Goal: Answer question/provide support: Answer question/provide support

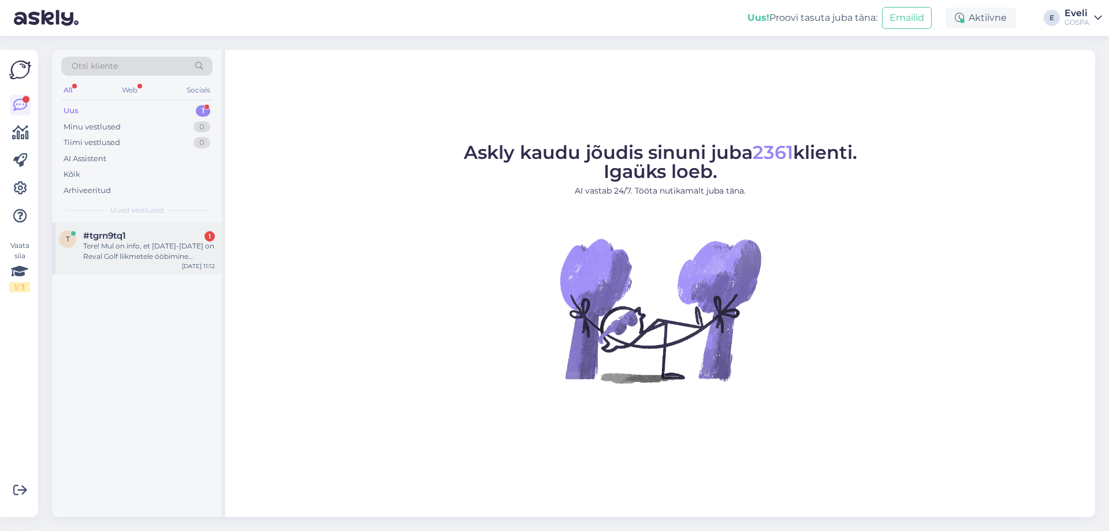
click at [128, 246] on div "Tere! Mul on info, et [DATE]-[DATE] on Reval Golf liikmetele ööbimine erihinnag…" at bounding box center [149, 251] width 132 height 21
click at [146, 249] on div "Tere! Mul on info, et [DATE]-[DATE] on Reval Golf liikmetele ööbimine erihinnag…" at bounding box center [149, 251] width 132 height 21
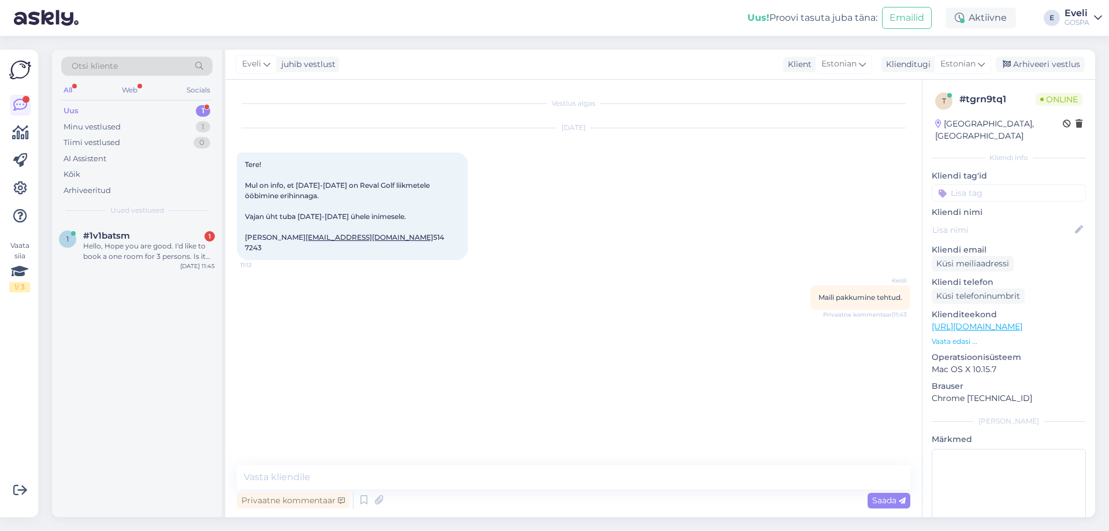
click at [137, 115] on div "Uus 1" at bounding box center [136, 111] width 151 height 16
click at [122, 133] on div "Minu vestlused 1" at bounding box center [136, 127] width 151 height 16
click at [110, 258] on div "t #tgrn9tq1 Attachment [DATE] 11:43" at bounding box center [137, 243] width 170 height 42
click at [143, 123] on div "Minu vestlused 1" at bounding box center [136, 127] width 151 height 16
click at [137, 110] on div "Uus 1" at bounding box center [136, 111] width 151 height 16
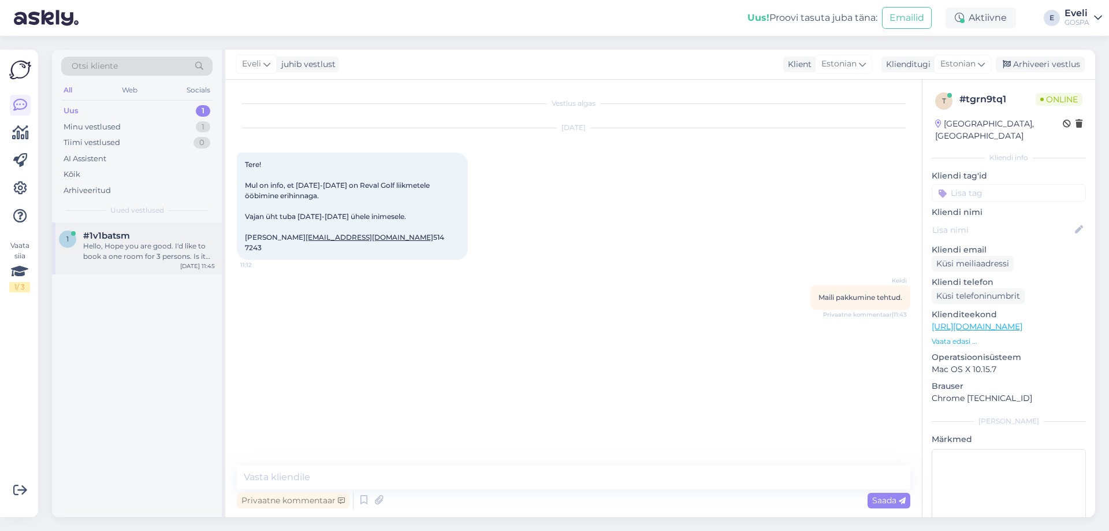
click at [120, 242] on div "Hello, Hope you are good. I'd like to book a one room for 3 persons. Is it poss…" at bounding box center [149, 251] width 132 height 21
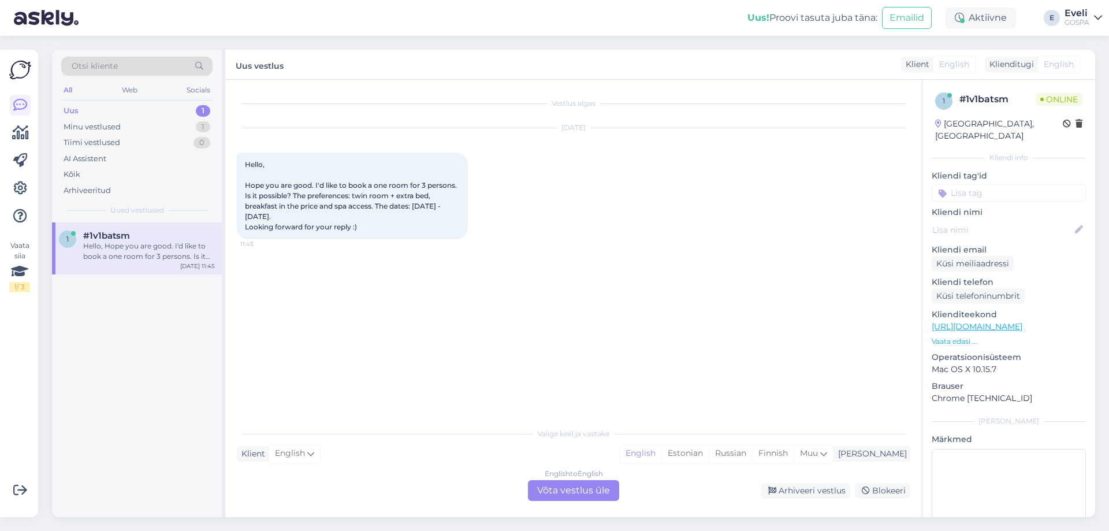
click at [558, 496] on div "English to English Võta vestlus üle" at bounding box center [573, 490] width 91 height 21
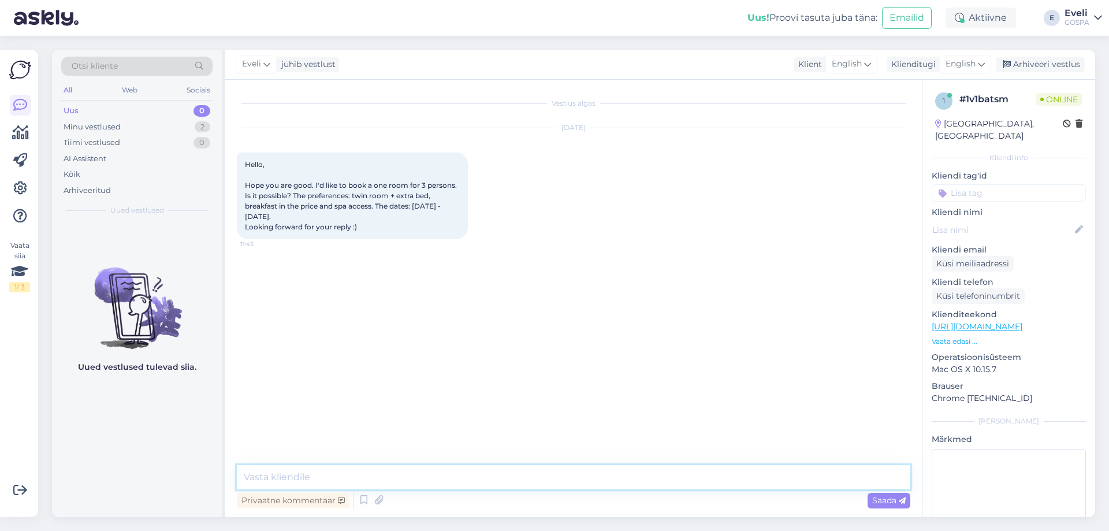
click at [315, 471] on textarea at bounding box center [573, 477] width 673 height 24
type textarea "Hello. What is your name and e-mail adress? We will send an offer to your e-mail"
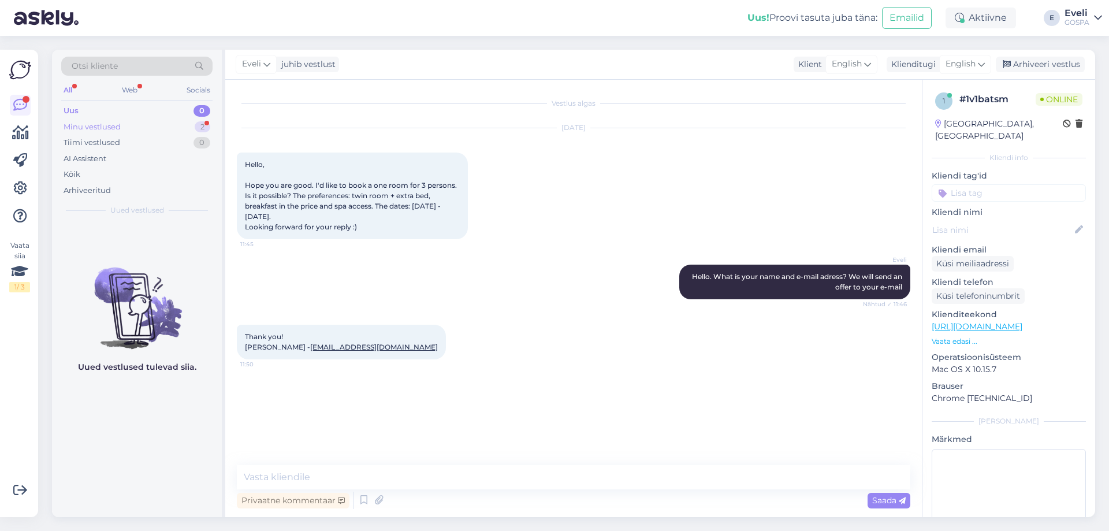
click at [154, 123] on div "Minu vestlused 2" at bounding box center [136, 127] width 151 height 16
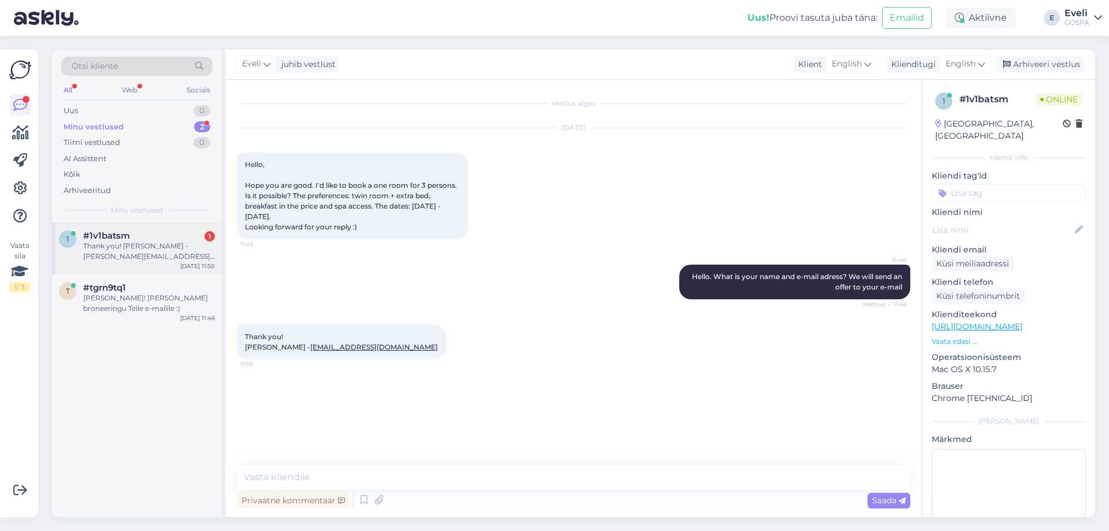
click at [105, 259] on div "Thank you! Iryna Vashchonak - irina.sv13@gmail.com" at bounding box center [149, 251] width 132 height 21
click at [291, 476] on textarea at bounding box center [573, 477] width 673 height 24
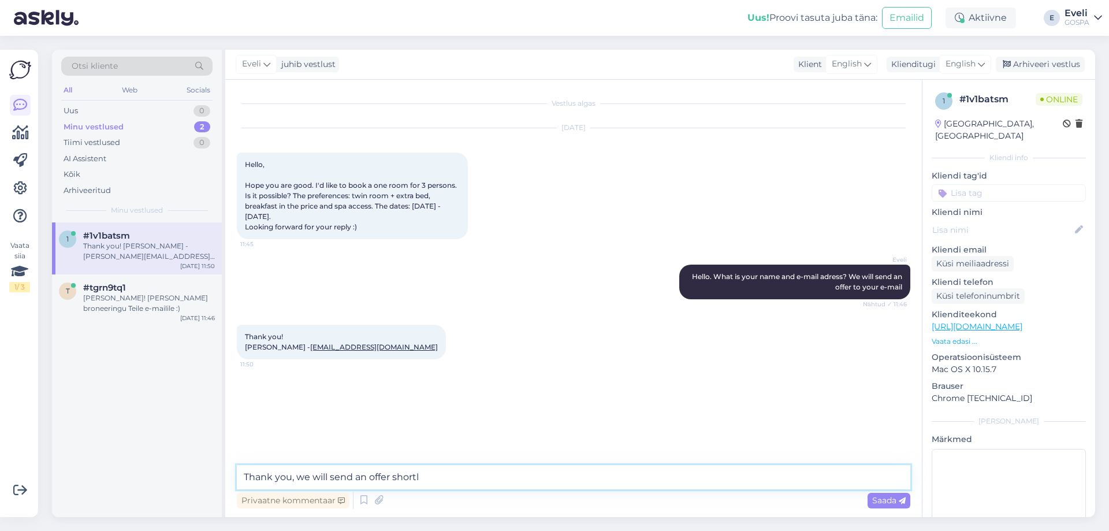
type textarea "Thank you, we will send an offer shortly"
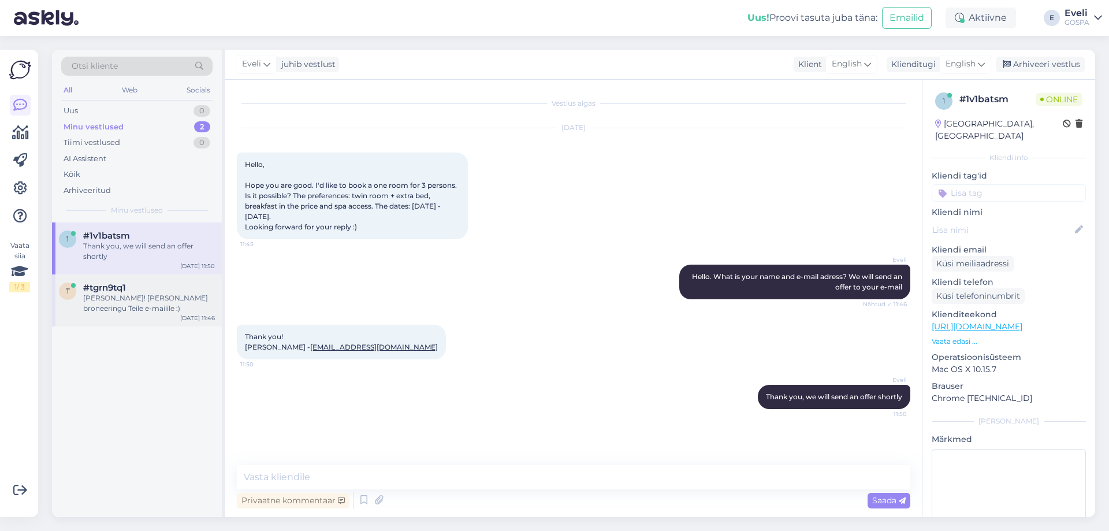
click at [123, 297] on div "Tere Erki! Saadan Teie broneeringu Teile e-mailile :)" at bounding box center [149, 303] width 132 height 21
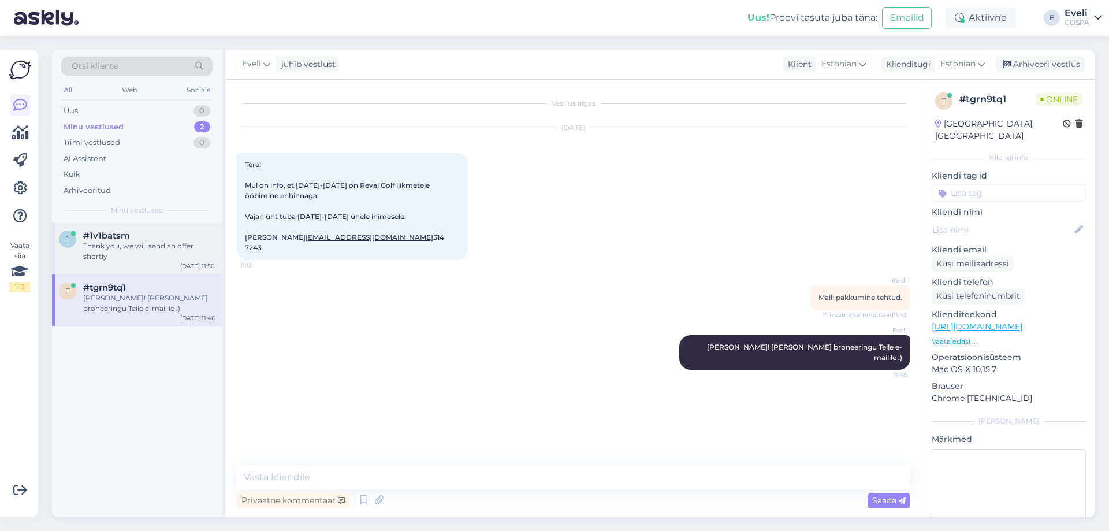
click at [119, 260] on div "Thank you, we will send an offer shortly" at bounding box center [149, 251] width 132 height 21
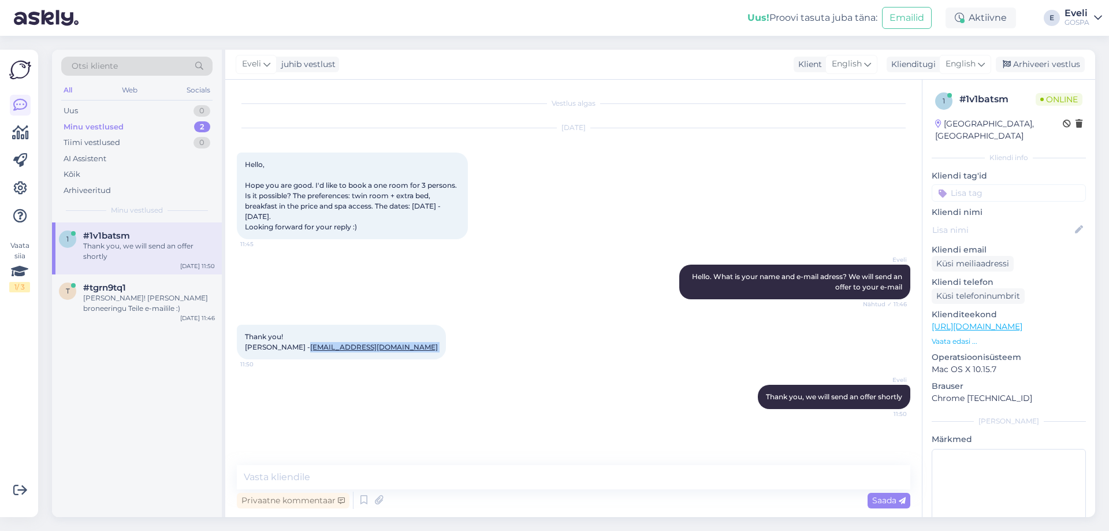
drag, startPoint x: 398, startPoint y: 351, endPoint x: 313, endPoint y: 344, distance: 85.8
click at [313, 344] on div "Thank you! Iryna Vashchonak - irina.sv13@gmail.com 11:50" at bounding box center [341, 341] width 209 height 35
copy div "irina.sv13@gmail.com 11:50"
click at [123, 293] on div "Tänan. Vastasin ka juba." at bounding box center [149, 298] width 132 height 10
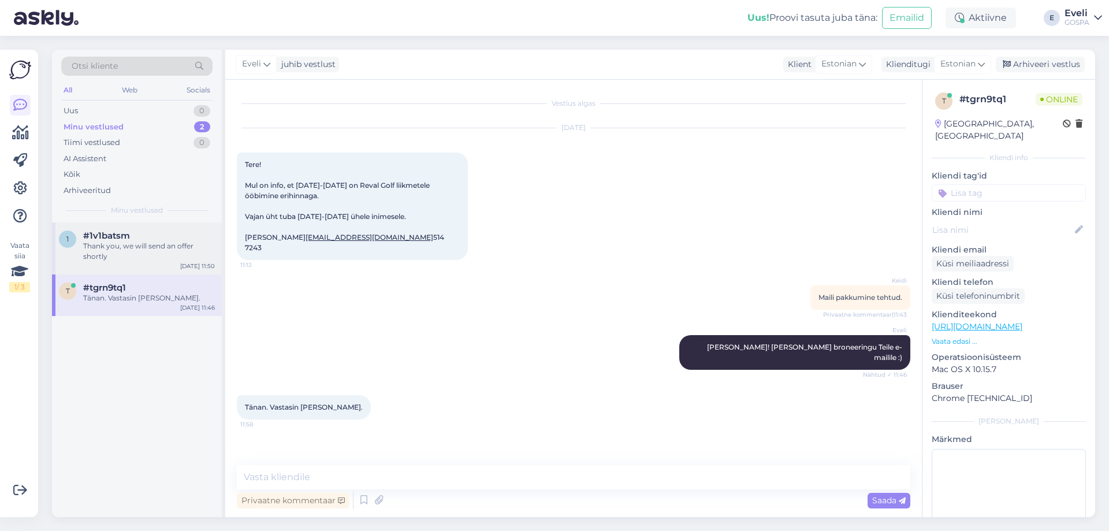
click at [152, 251] on div "Thank you, we will send an offer shortly" at bounding box center [149, 251] width 132 height 21
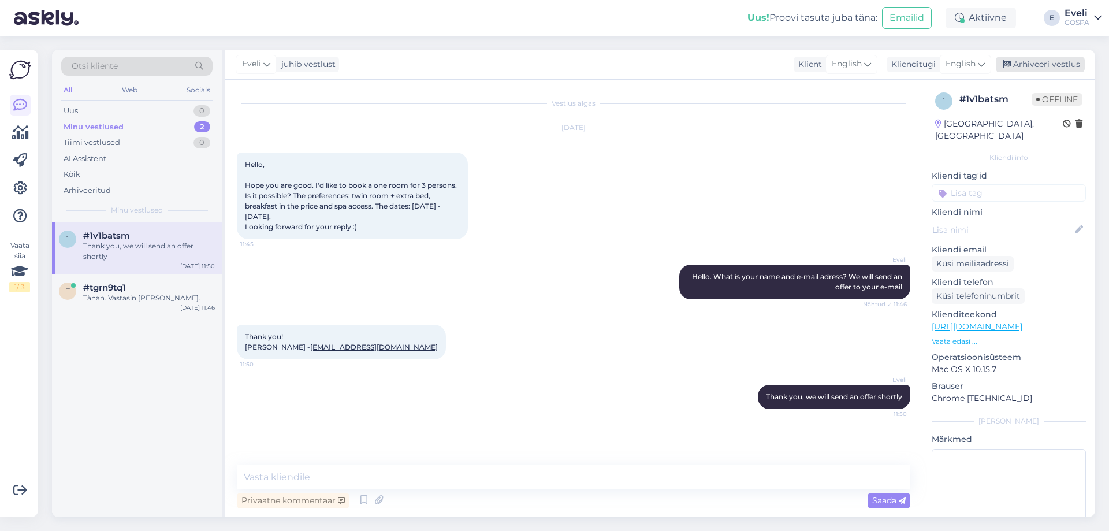
click at [1056, 62] on div "Arhiveeri vestlus" at bounding box center [1039, 65] width 89 height 16
